Goal: Information Seeking & Learning: Learn about a topic

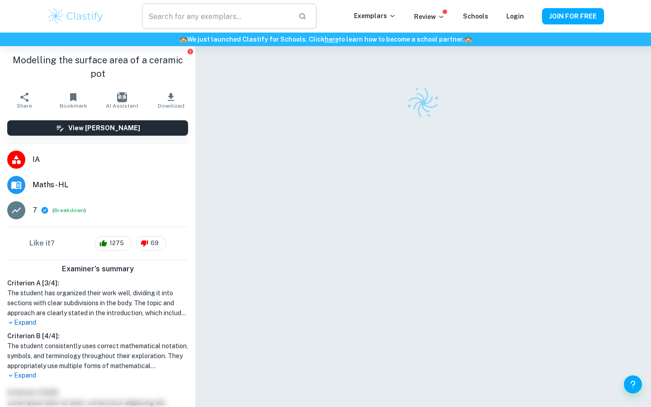
click at [185, 14] on input "text" at bounding box center [216, 16] width 149 height 25
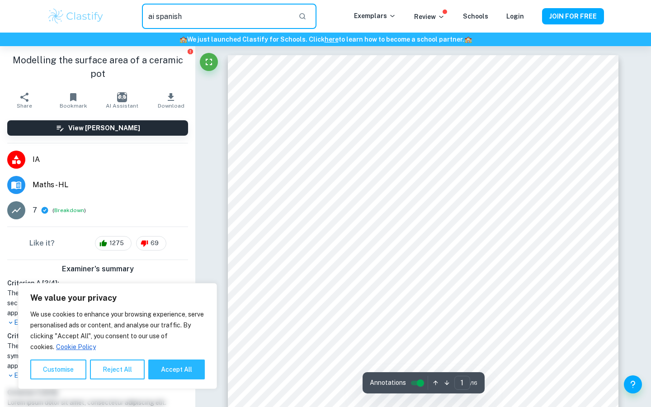
type input "ai spanish"
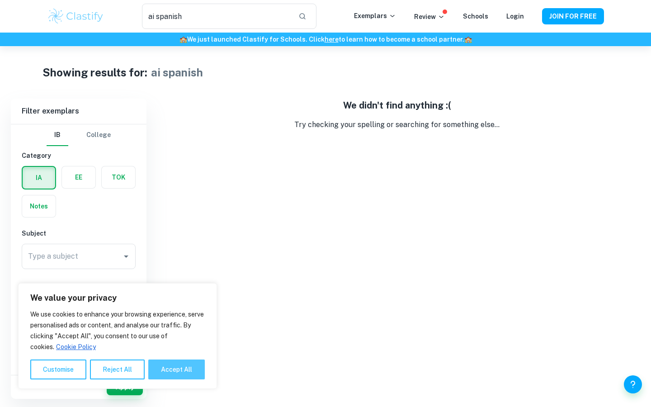
click at [177, 370] on button "Accept All" at bounding box center [176, 370] width 57 height 20
checkbox input "true"
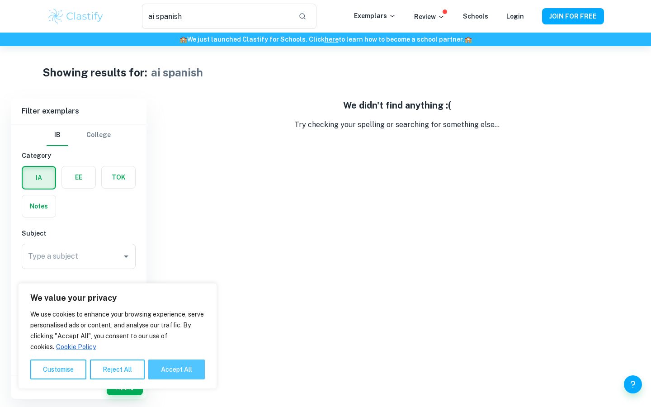
checkbox input "true"
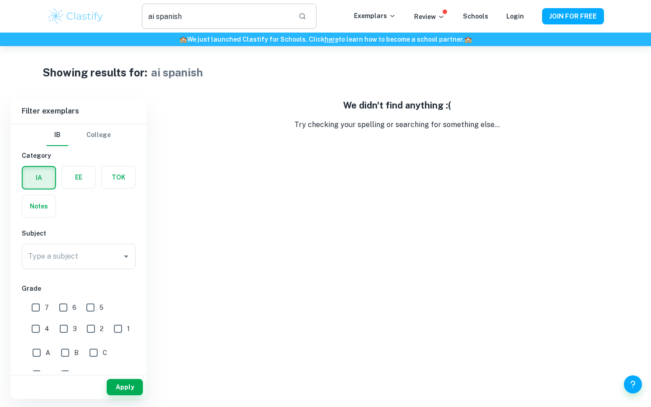
click at [155, 18] on input "ai spanish" at bounding box center [216, 16] width 149 height 25
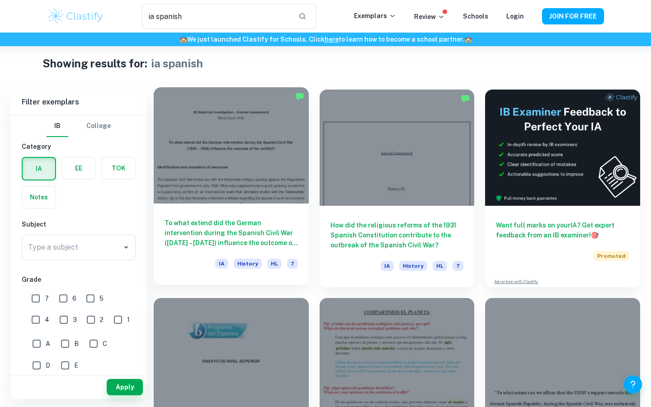
scroll to position [14, 0]
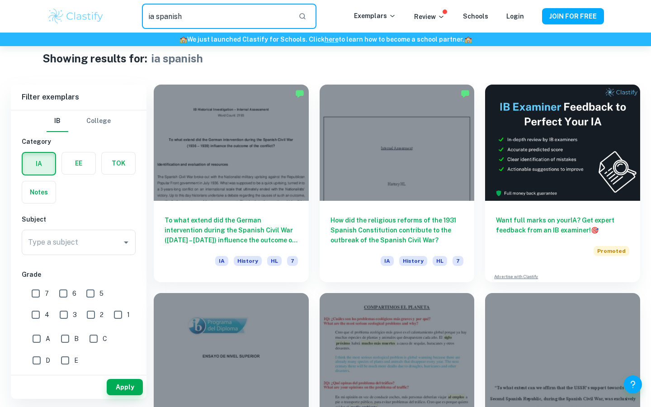
drag, startPoint x: 190, startPoint y: 15, endPoint x: 157, endPoint y: 19, distance: 33.7
click at [157, 19] on input "ia spanish" at bounding box center [216, 16] width 149 height 25
click at [205, 16] on input "ia spanish" at bounding box center [216, 16] width 149 height 25
type input "ia spanish literature"
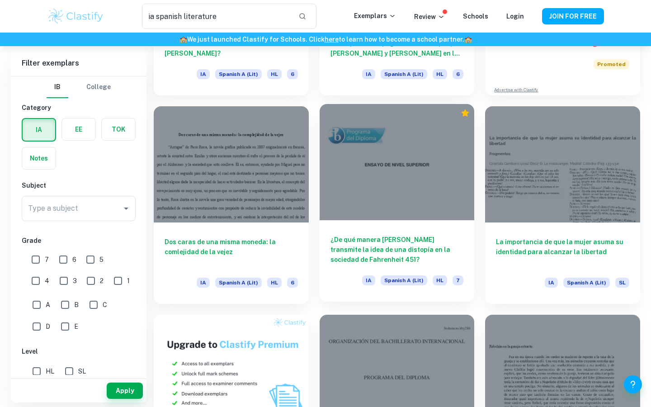
scroll to position [202, 0]
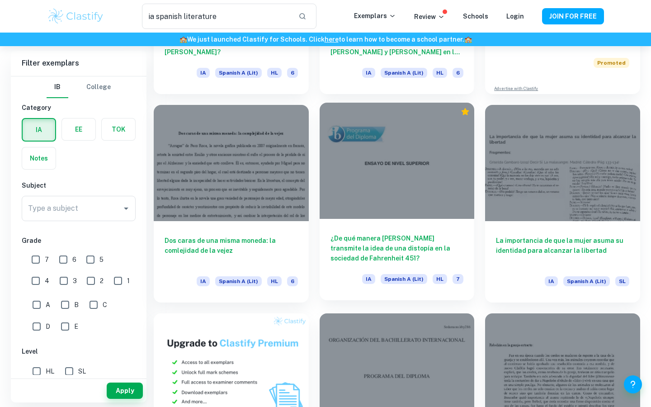
click at [384, 174] on div at bounding box center [397, 161] width 155 height 116
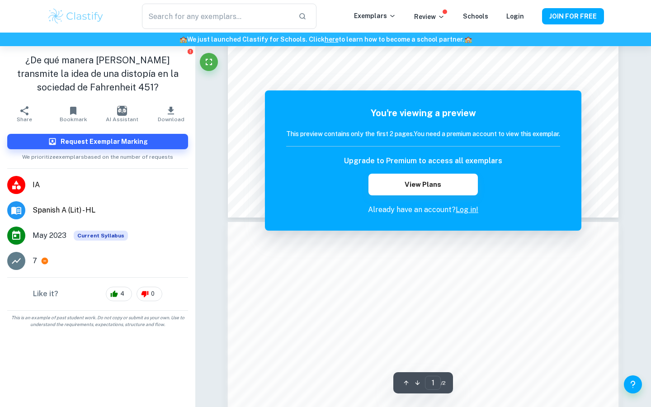
scroll to position [344, 0]
click at [433, 188] on button "View Plans" at bounding box center [423, 185] width 109 height 22
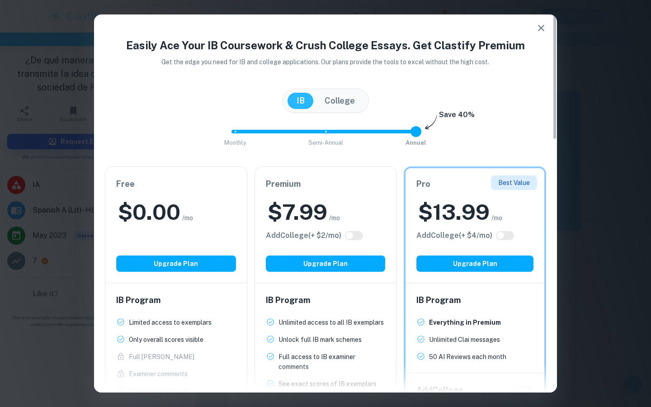
click at [542, 28] on icon "button" at bounding box center [541, 28] width 11 height 11
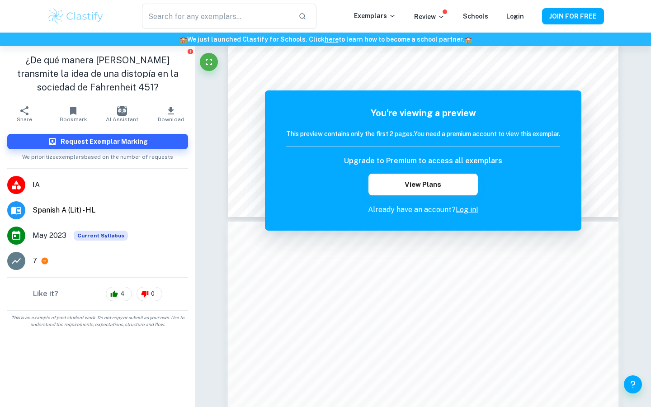
type input "ia spanish literature"
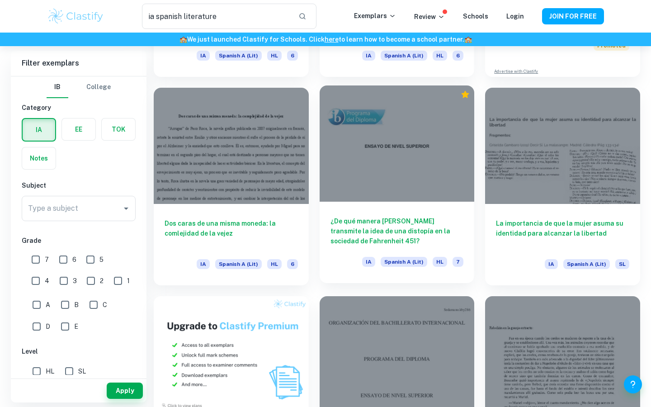
scroll to position [220, 0]
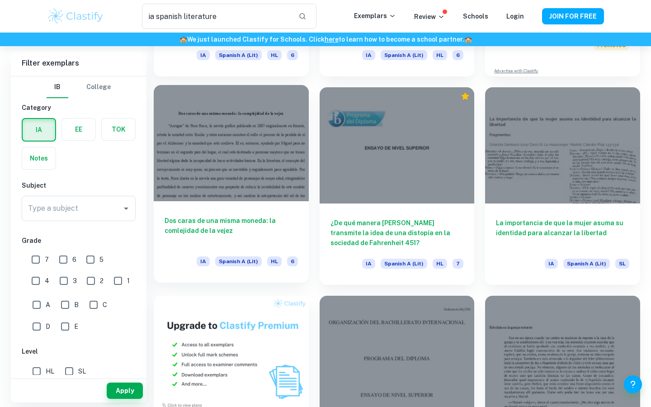
click at [242, 182] on div at bounding box center [231, 143] width 155 height 116
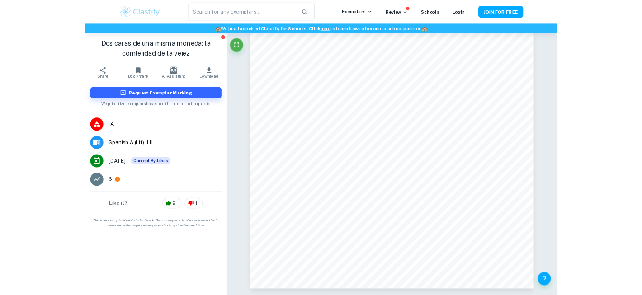
scroll to position [1185, 0]
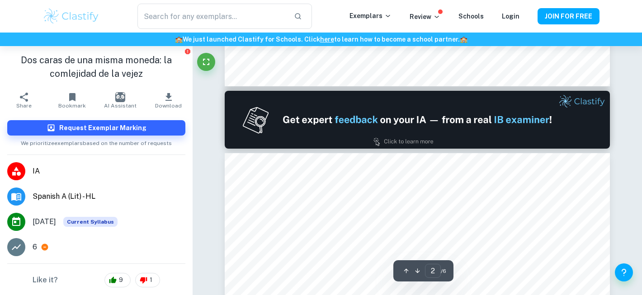
type input "1"
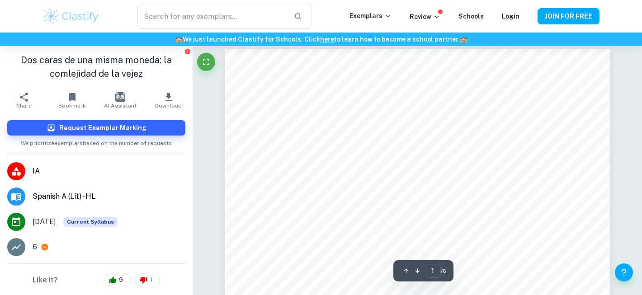
scroll to position [0, 0]
